Goal: Information Seeking & Learning: Check status

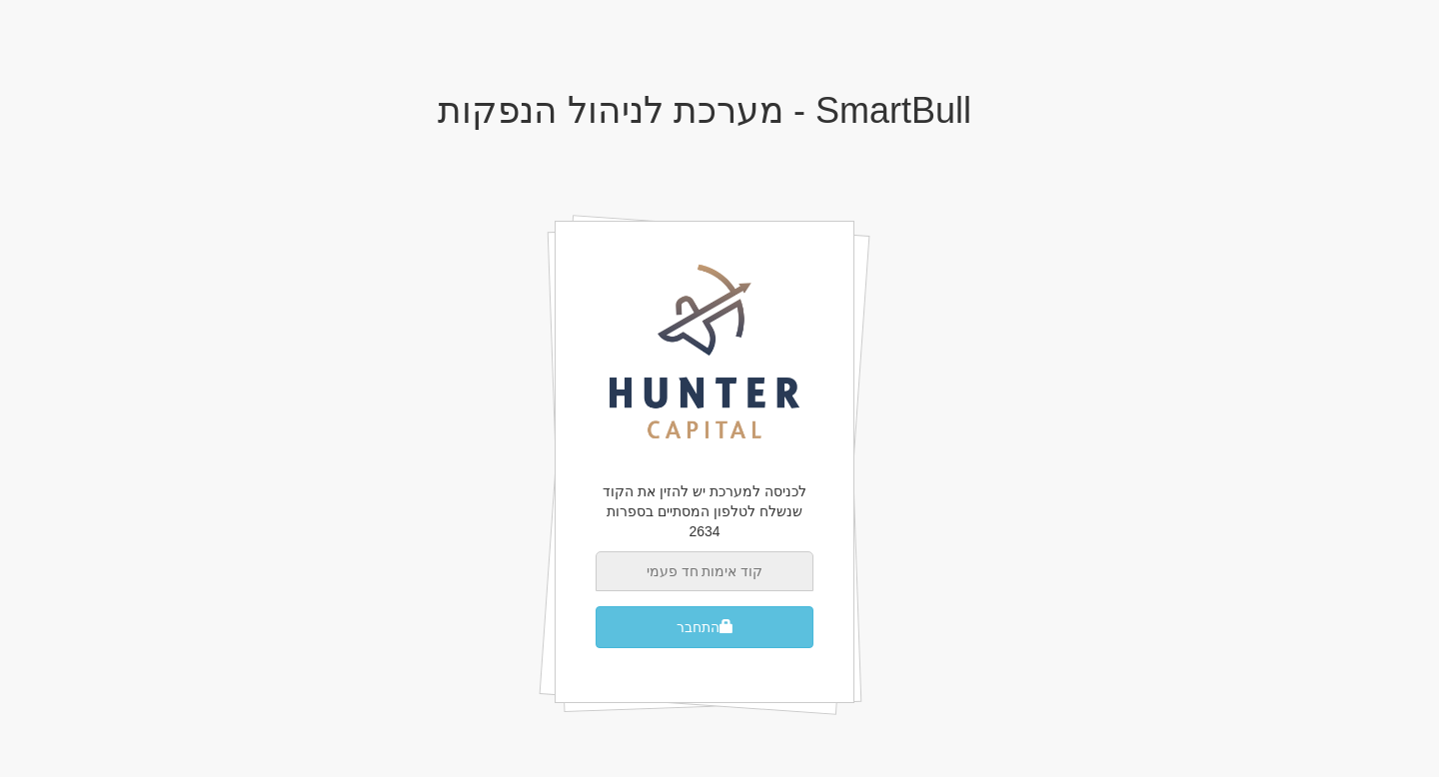
click at [702, 564] on input "text" at bounding box center [705, 572] width 218 height 40
click at [708, 556] on input "text" at bounding box center [705, 572] width 218 height 40
type input "004095"
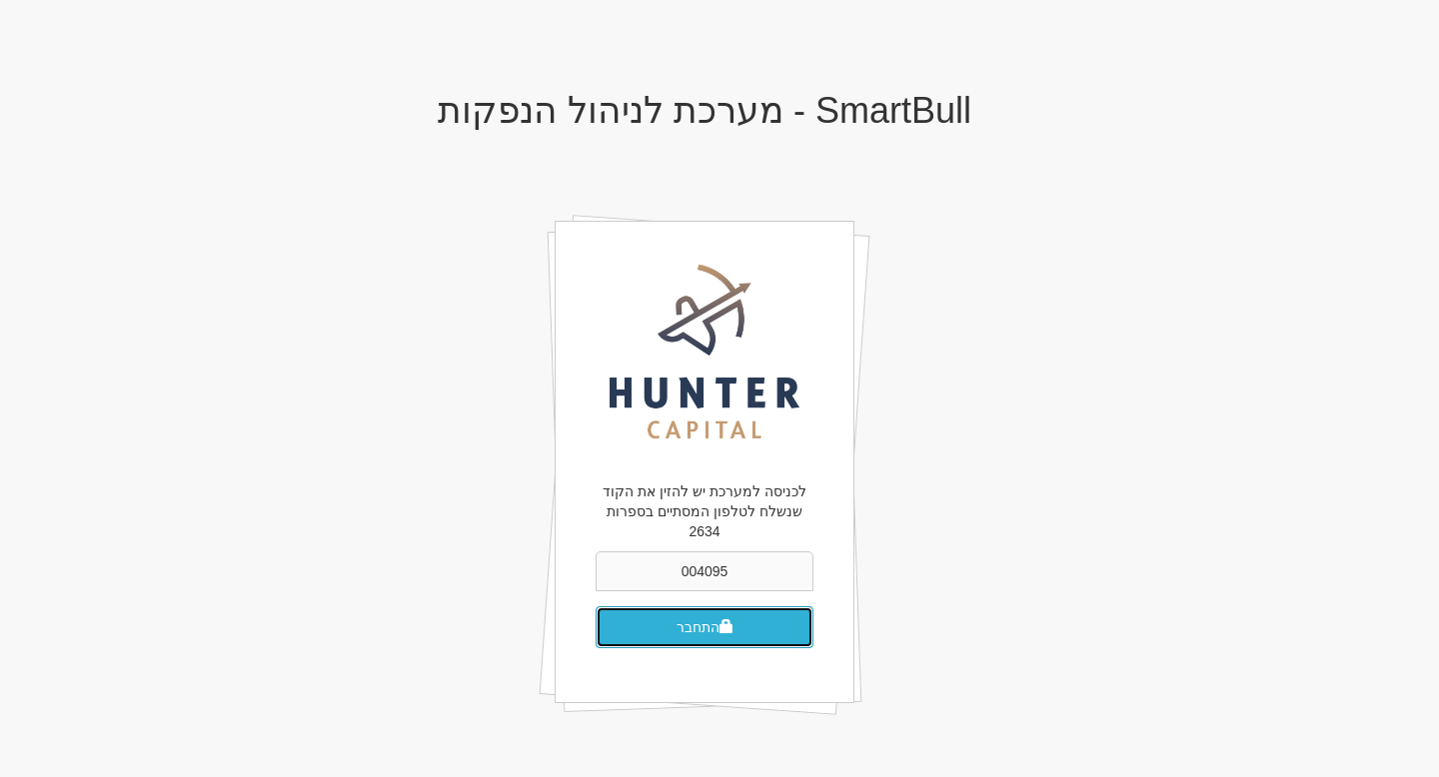
click at [727, 620] on span "submit" at bounding box center [726, 627] width 14 height 14
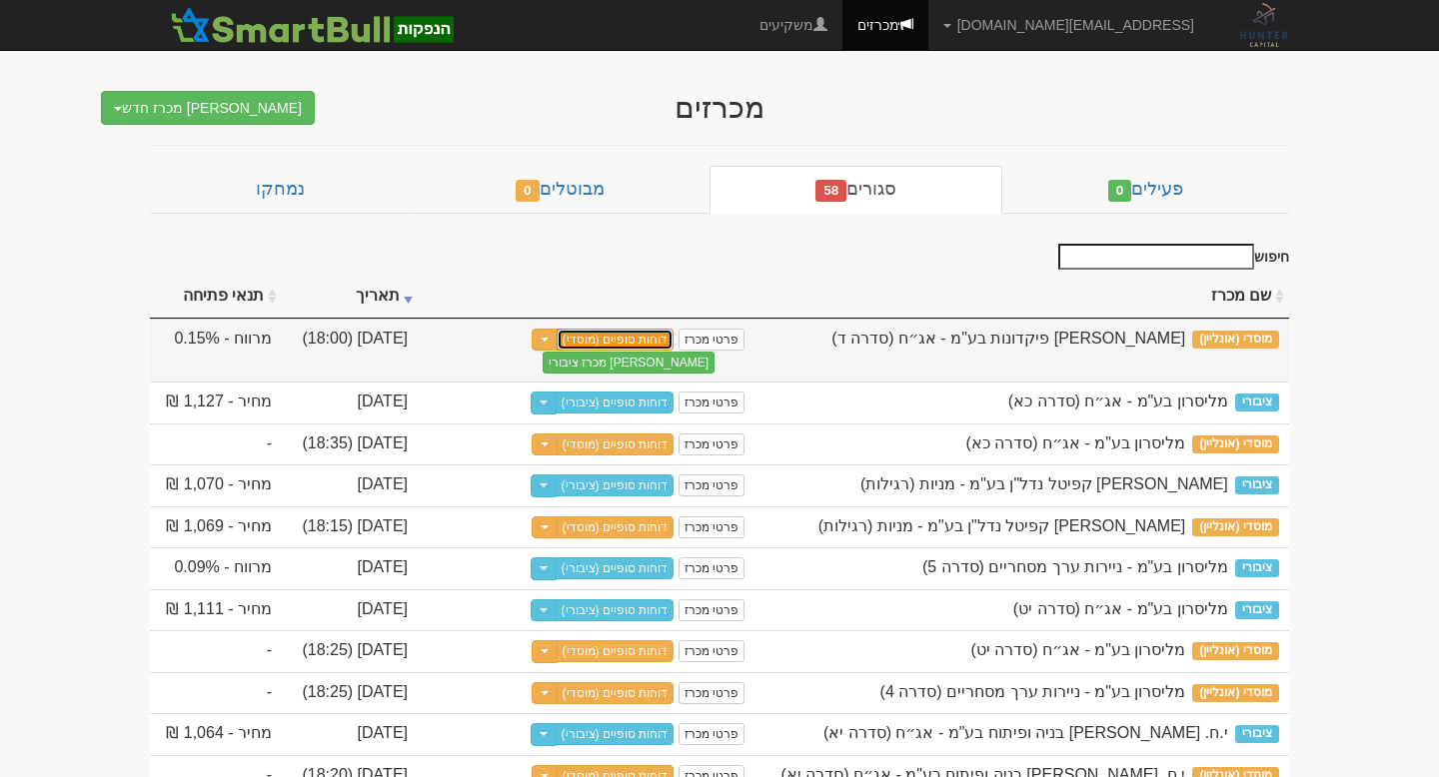
click at [621, 329] on link "דוחות סופיים (מוסדי)" at bounding box center [616, 340] width 118 height 22
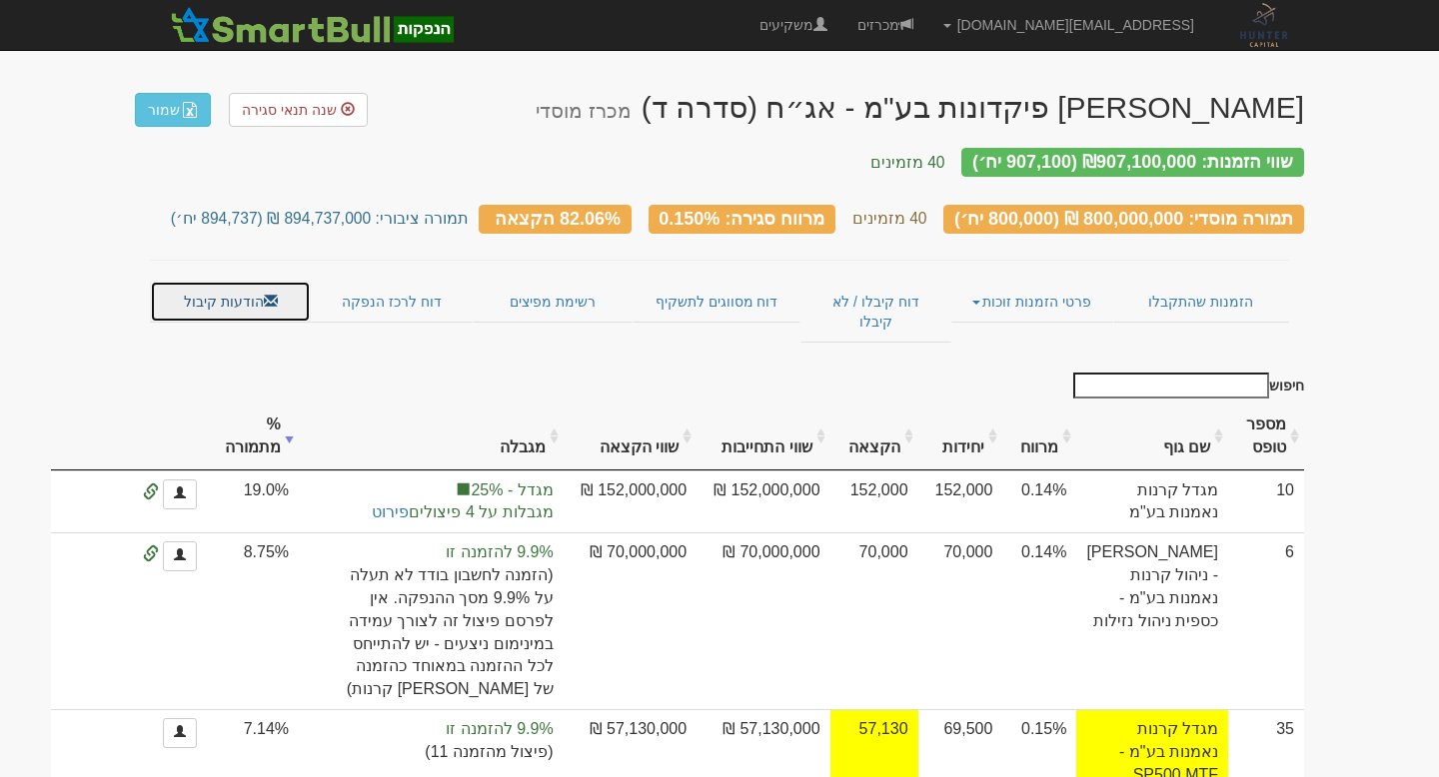
click at [264, 281] on link "הודעות קיבול" at bounding box center [230, 302] width 161 height 42
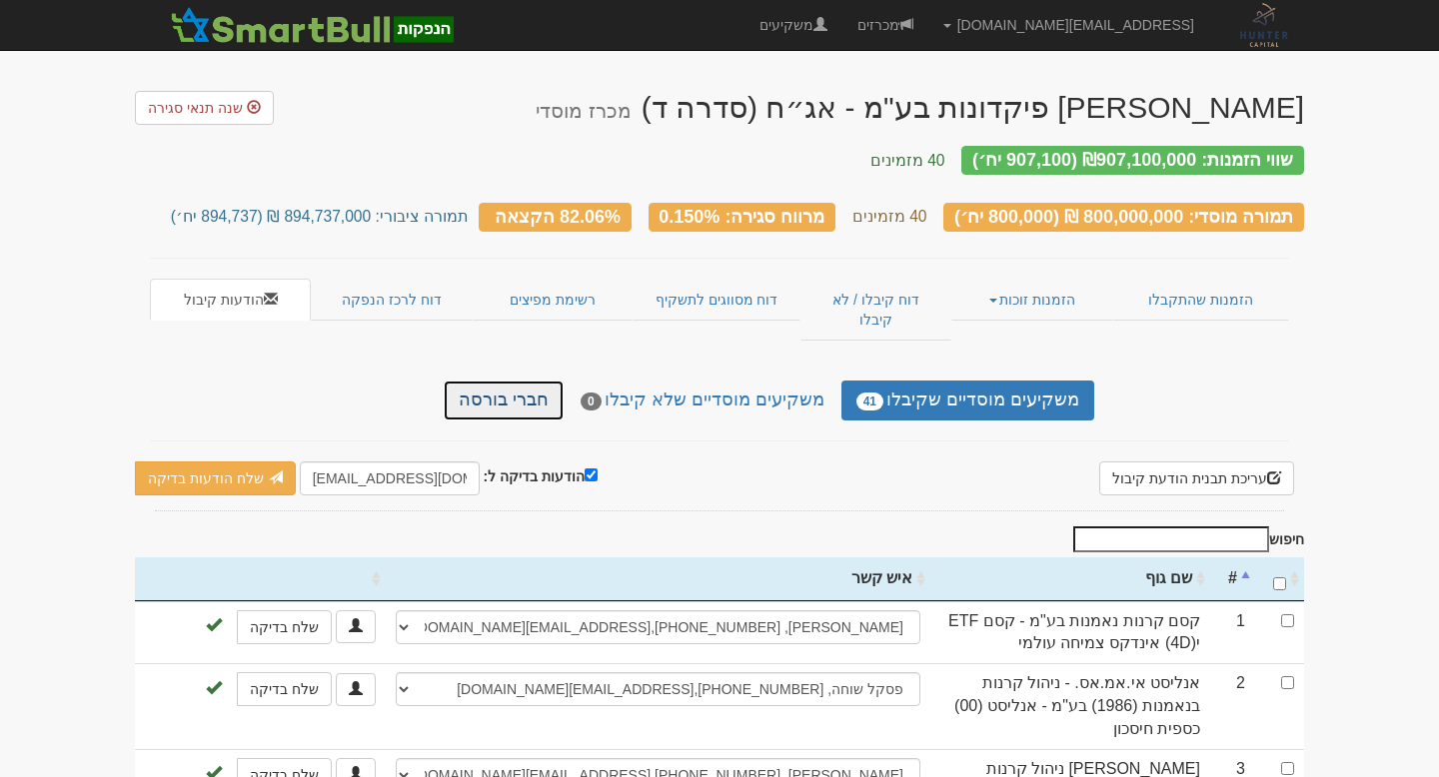
click at [523, 381] on link "חברי בורסה" at bounding box center [504, 401] width 120 height 40
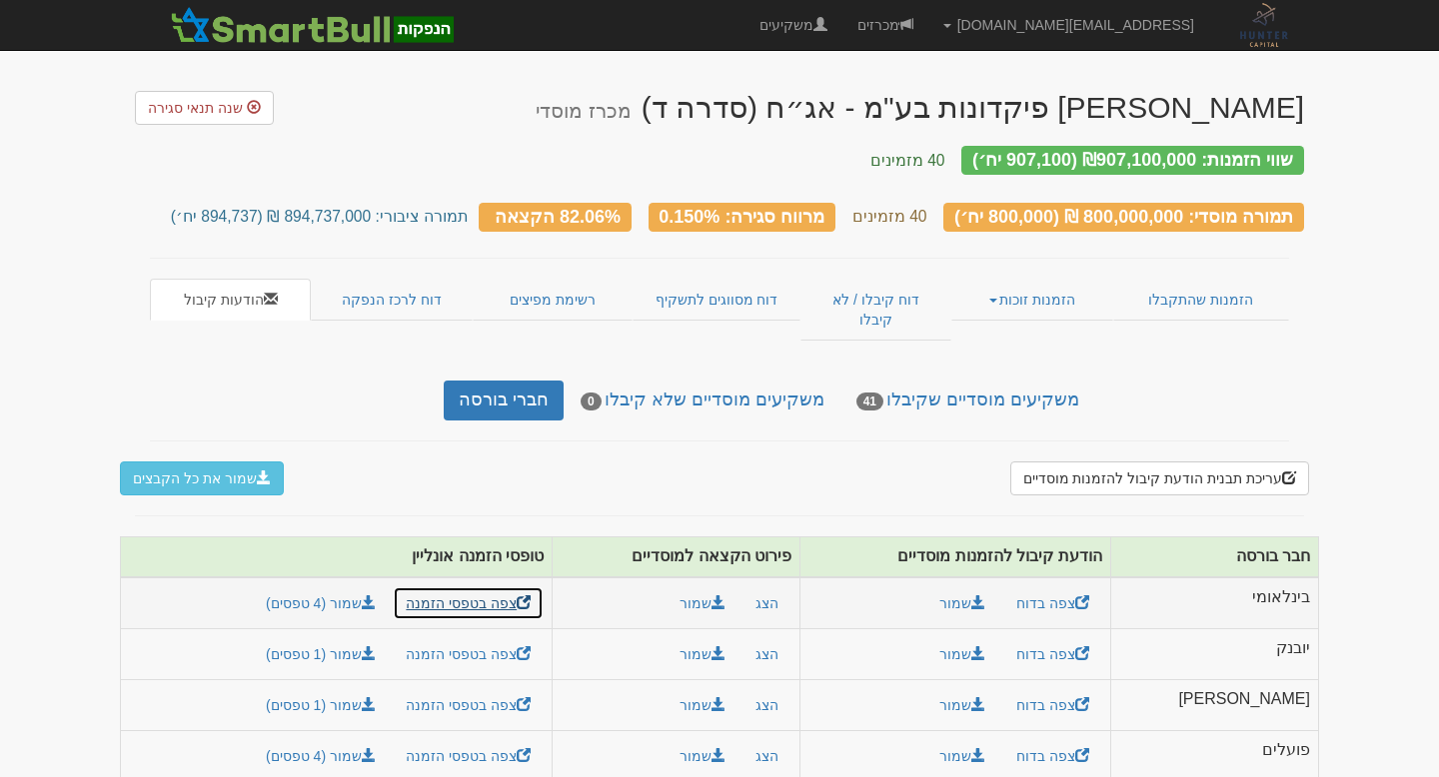
click at [505, 587] on link "צפה בטפסי הזמנה" at bounding box center [468, 604] width 151 height 34
click at [512, 638] on link "צפה בטפסי הזמנה" at bounding box center [468, 655] width 151 height 34
click at [391, 481] on div "עריכת תבנית הודעת קיבול להזמנות מוסדיים שמור את כל הקבצים × הזמנות מוסדיים - תב…" at bounding box center [719, 632] width 1169 height 341
click at [477, 587] on link "צפה בטפסי הזמנה" at bounding box center [468, 604] width 151 height 34
click at [1102, 739] on link "צפה בדוח" at bounding box center [1052, 756] width 99 height 34
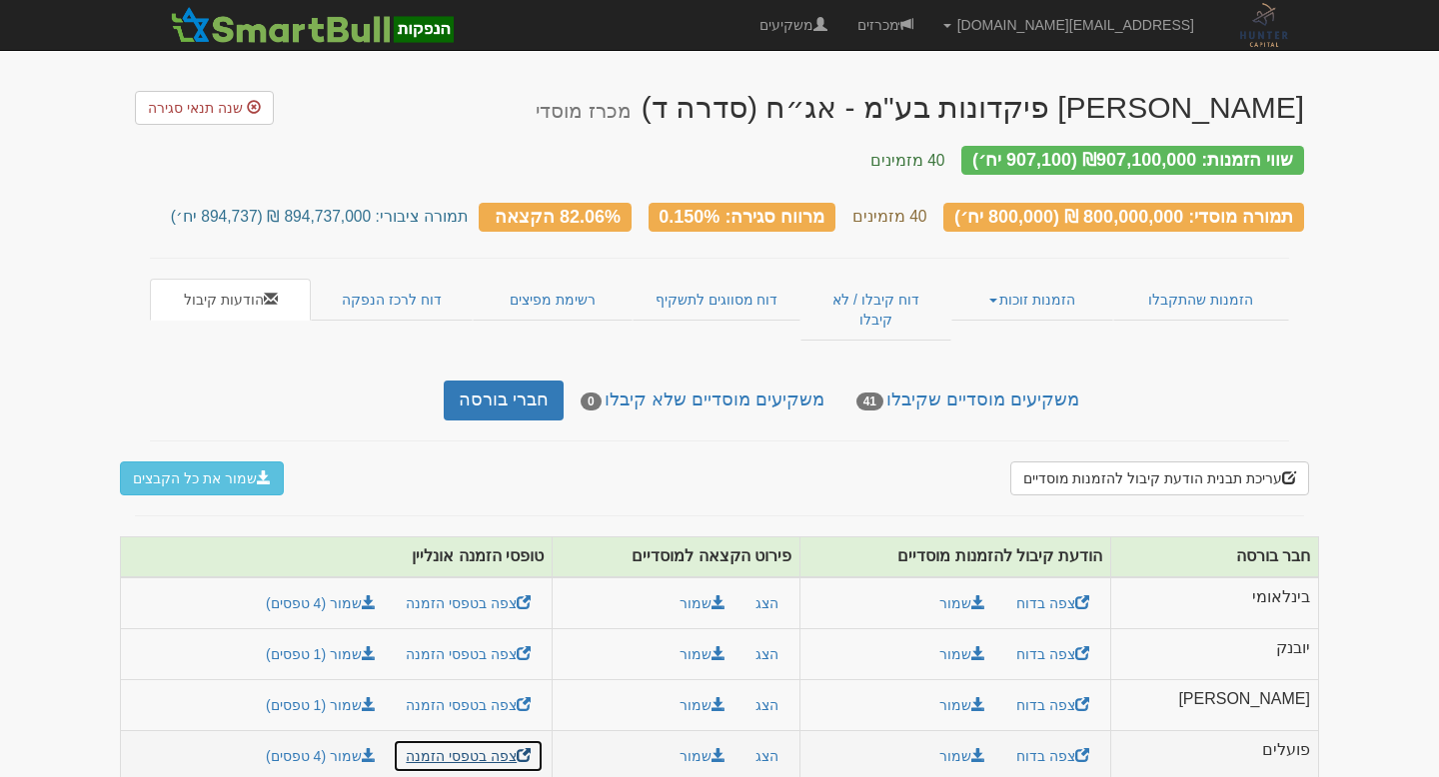
click at [506, 739] on link "צפה בטפסי הזמנה" at bounding box center [468, 756] width 151 height 34
